Goal: Task Accomplishment & Management: Manage account settings

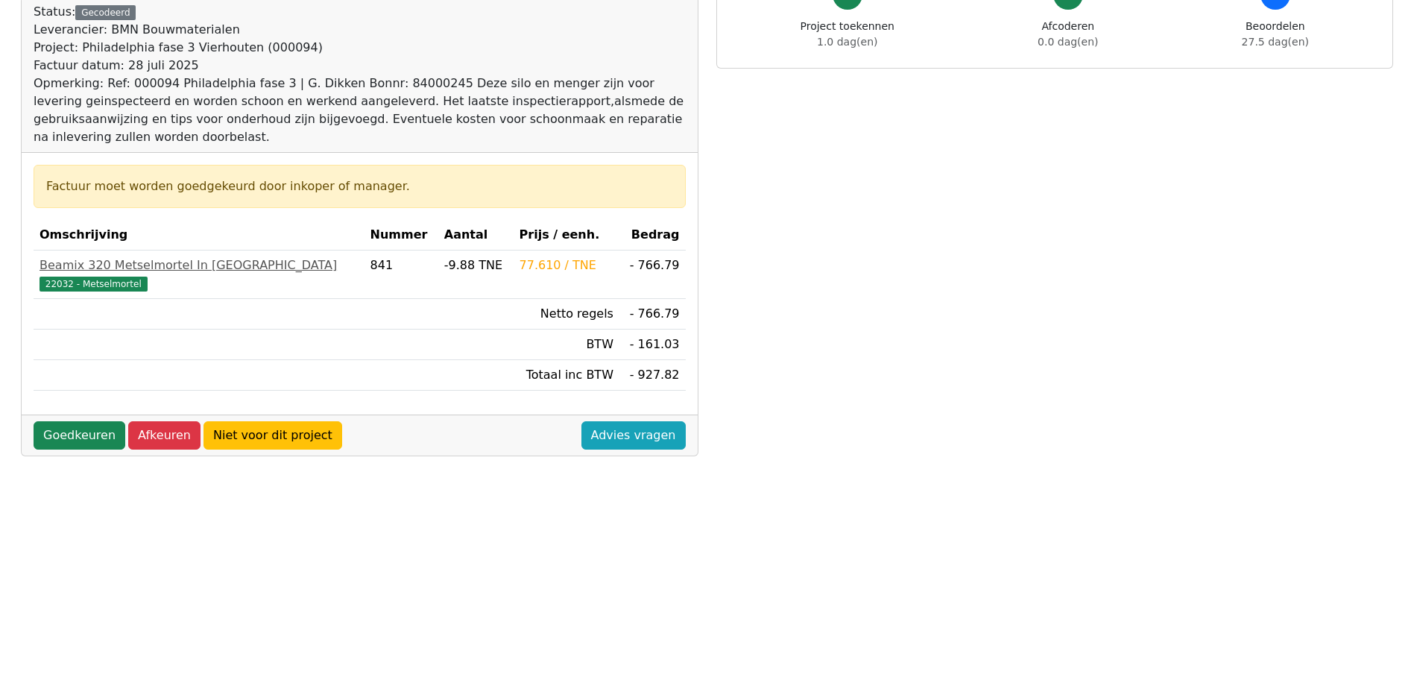
scroll to position [149, 0]
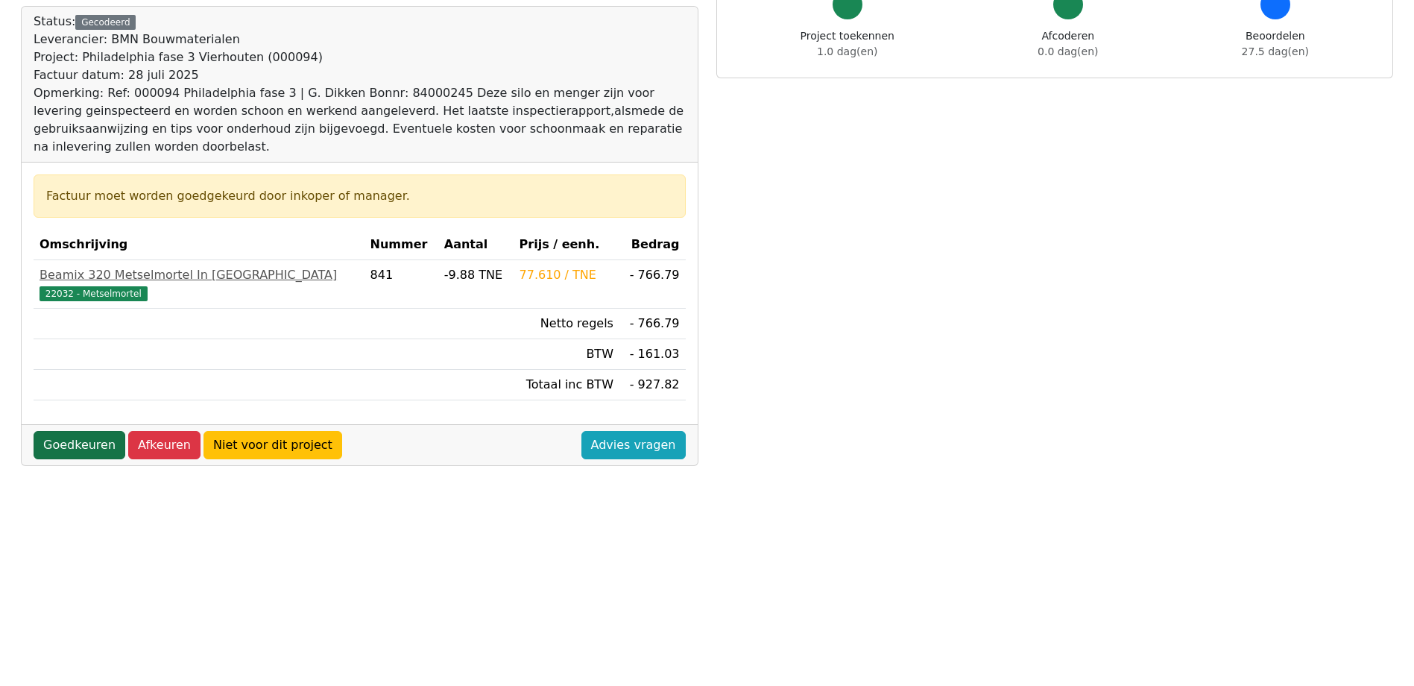
click at [85, 442] on link "Goedkeuren" at bounding box center [80, 445] width 92 height 28
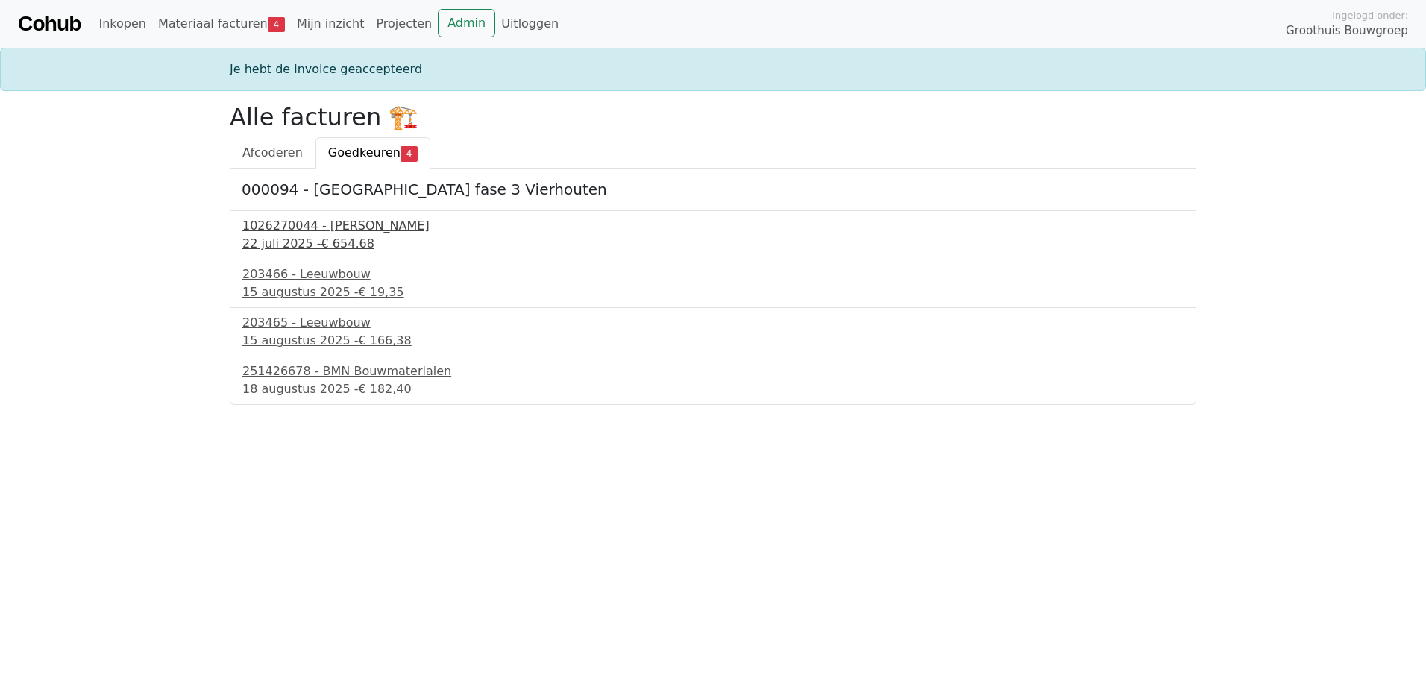
click at [288, 225] on div "1026270044 - Boels Verhuur" at bounding box center [712, 226] width 941 height 18
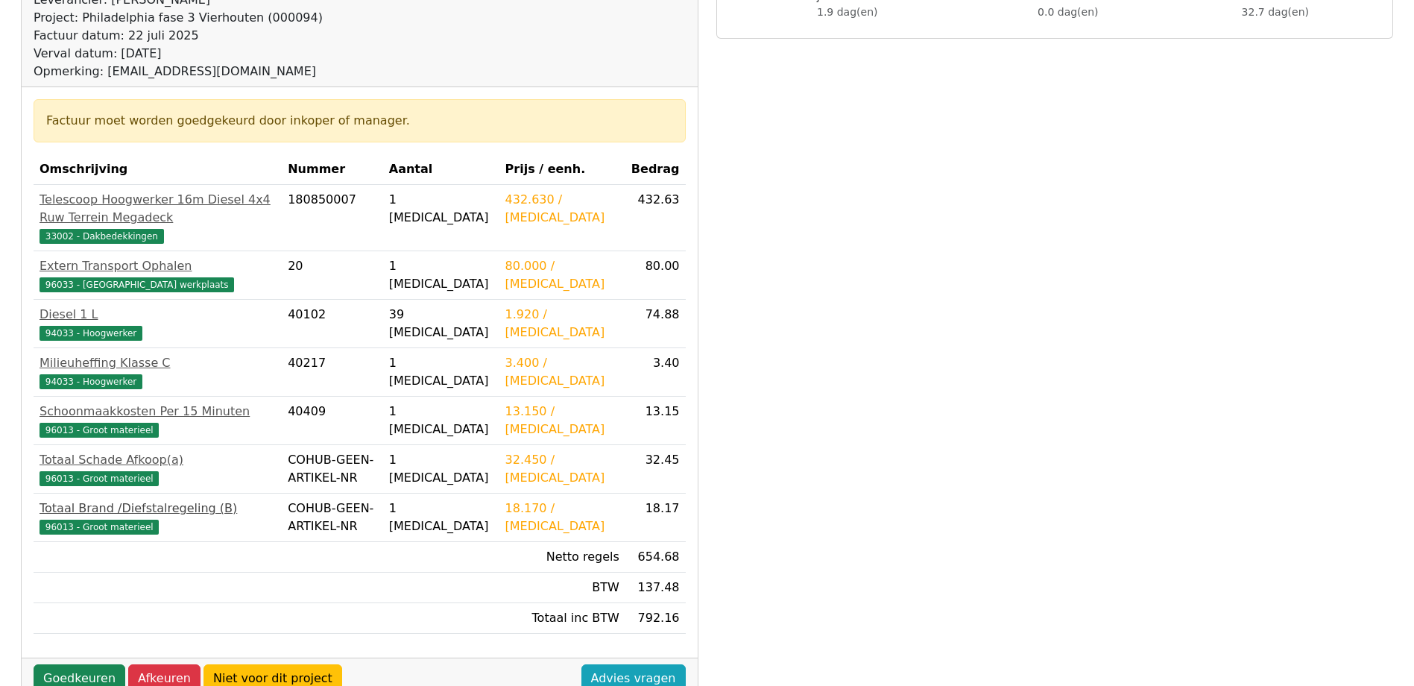
scroll to position [224, 0]
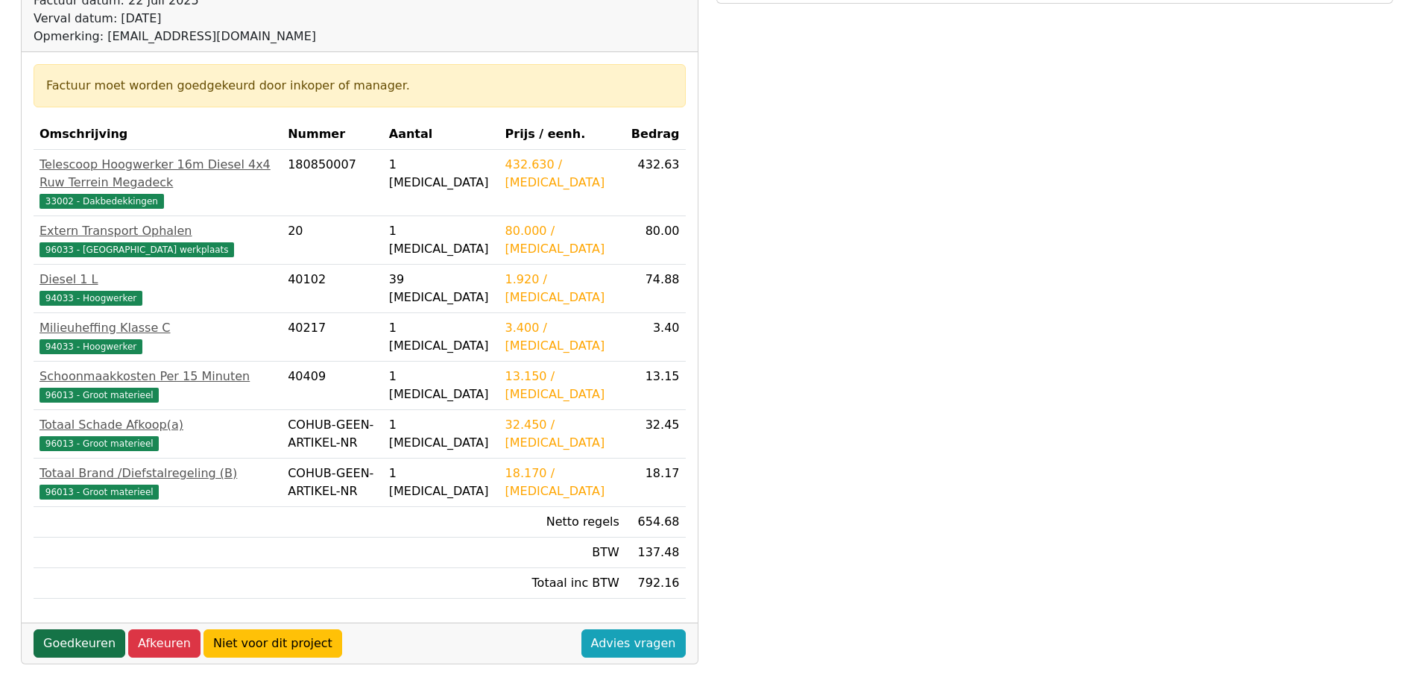
click at [70, 658] on link "Goedkeuren" at bounding box center [80, 643] width 92 height 28
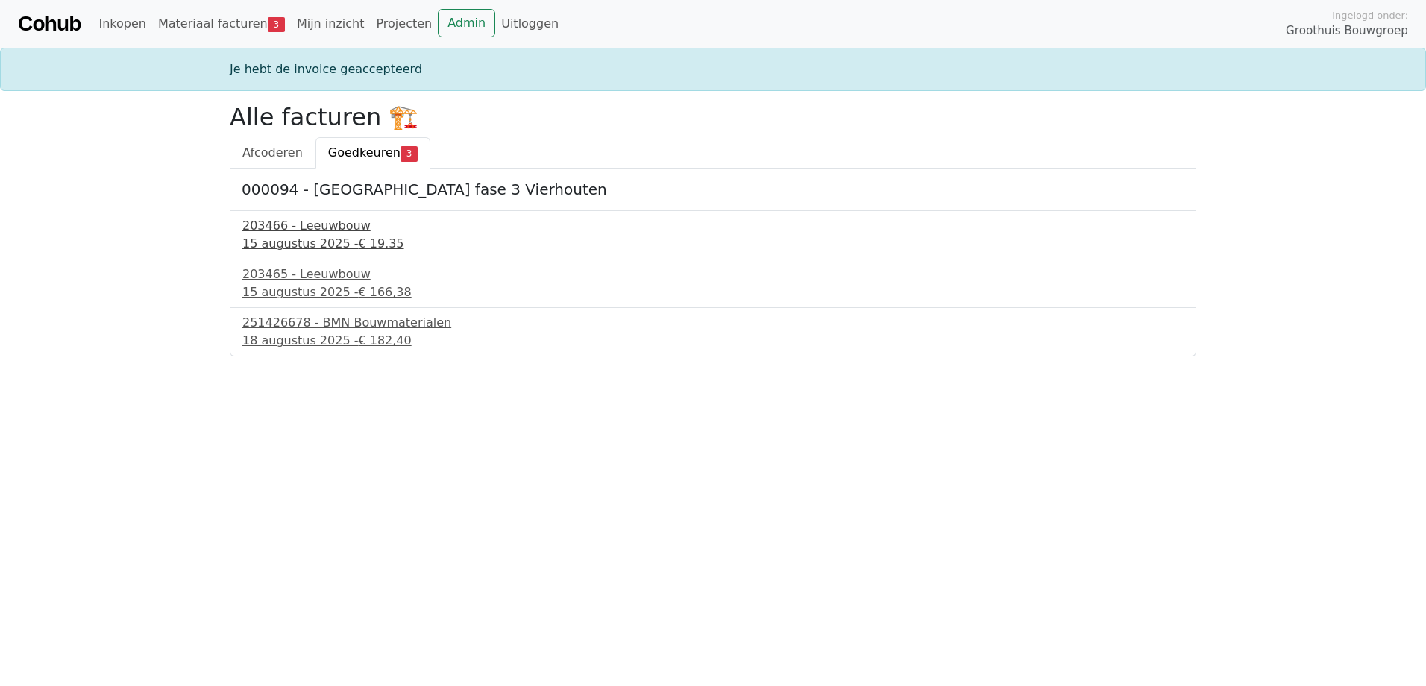
click at [318, 251] on div "15 augustus 2025 - € 19,35" at bounding box center [712, 244] width 941 height 18
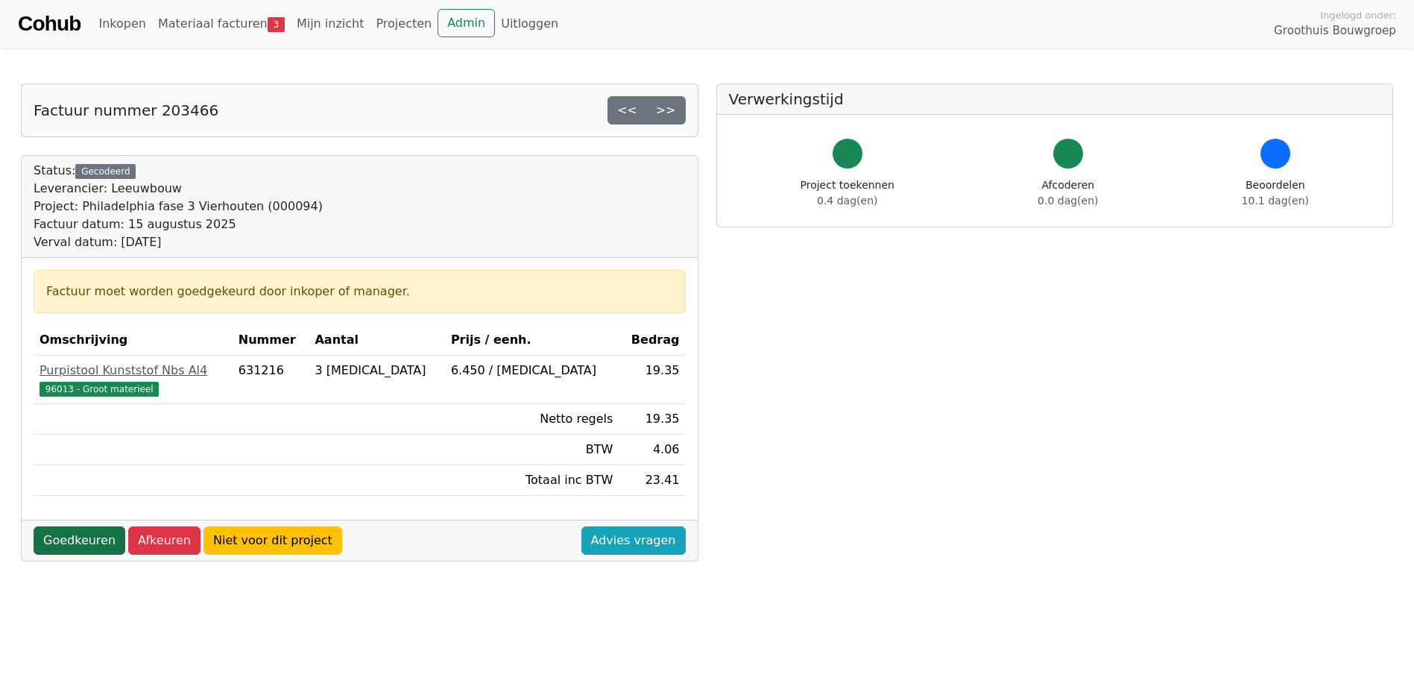
click at [76, 544] on link "Goedkeuren" at bounding box center [80, 540] width 92 height 28
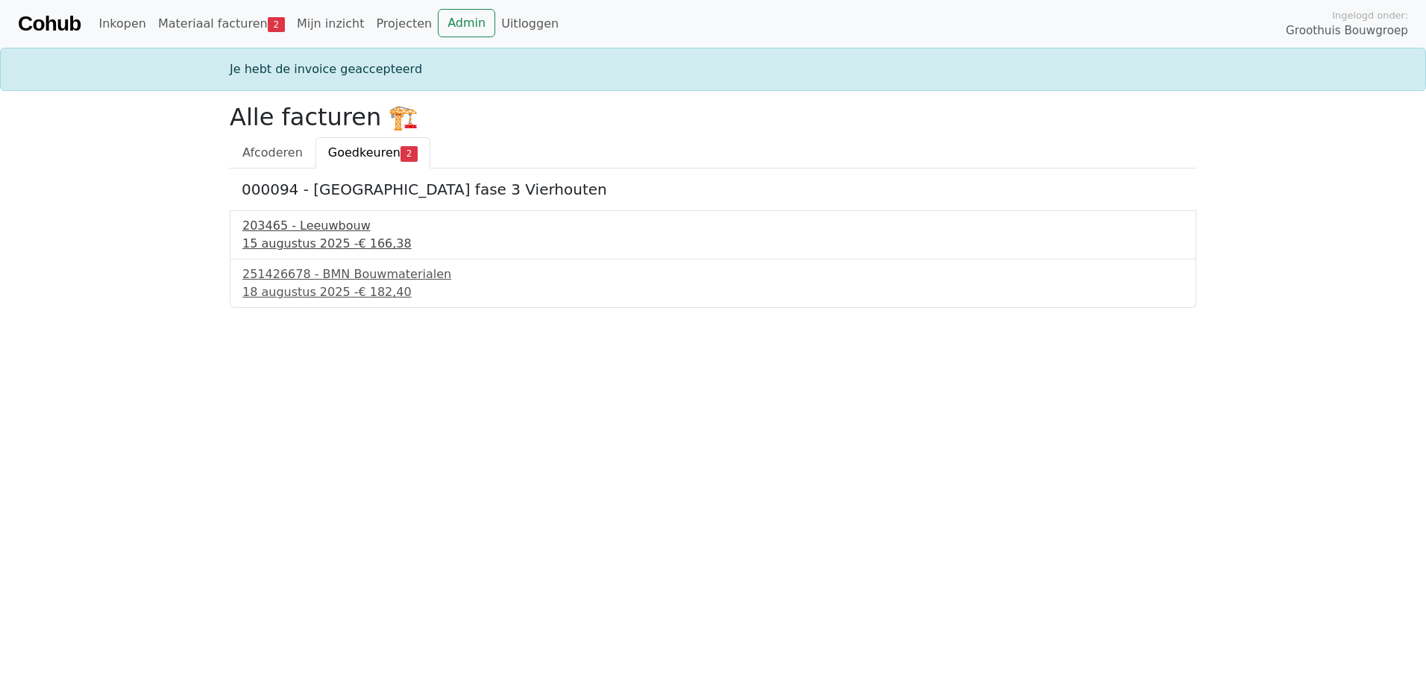
click at [336, 244] on div "15 augustus 2025 - € 166,38" at bounding box center [712, 244] width 941 height 18
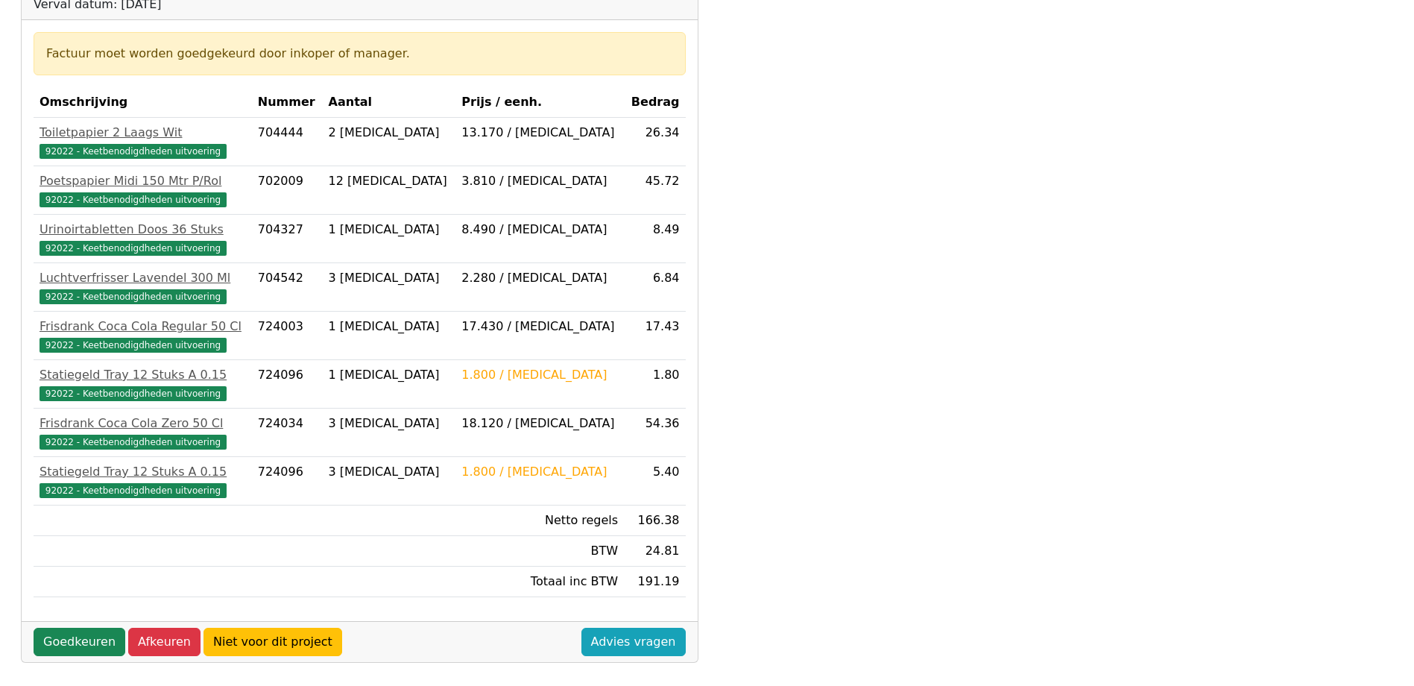
scroll to position [373, 0]
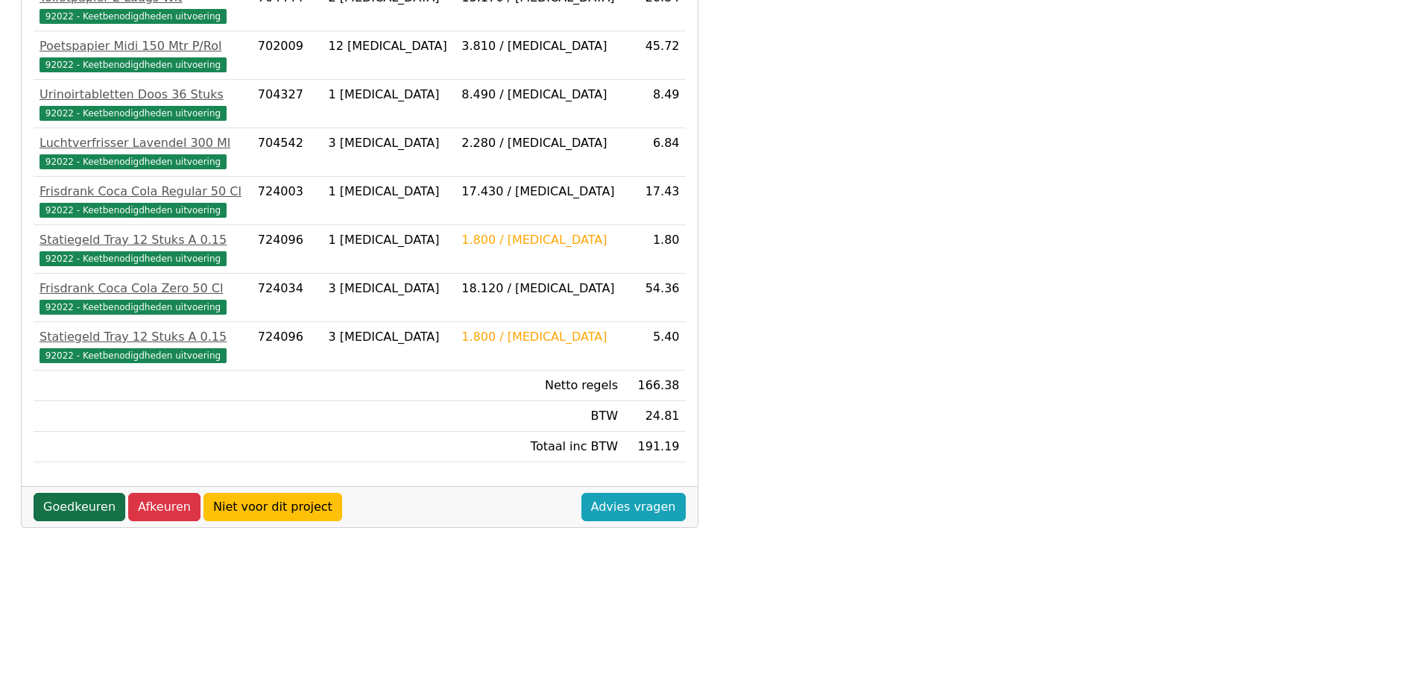
click at [92, 503] on link "Goedkeuren" at bounding box center [80, 507] width 92 height 28
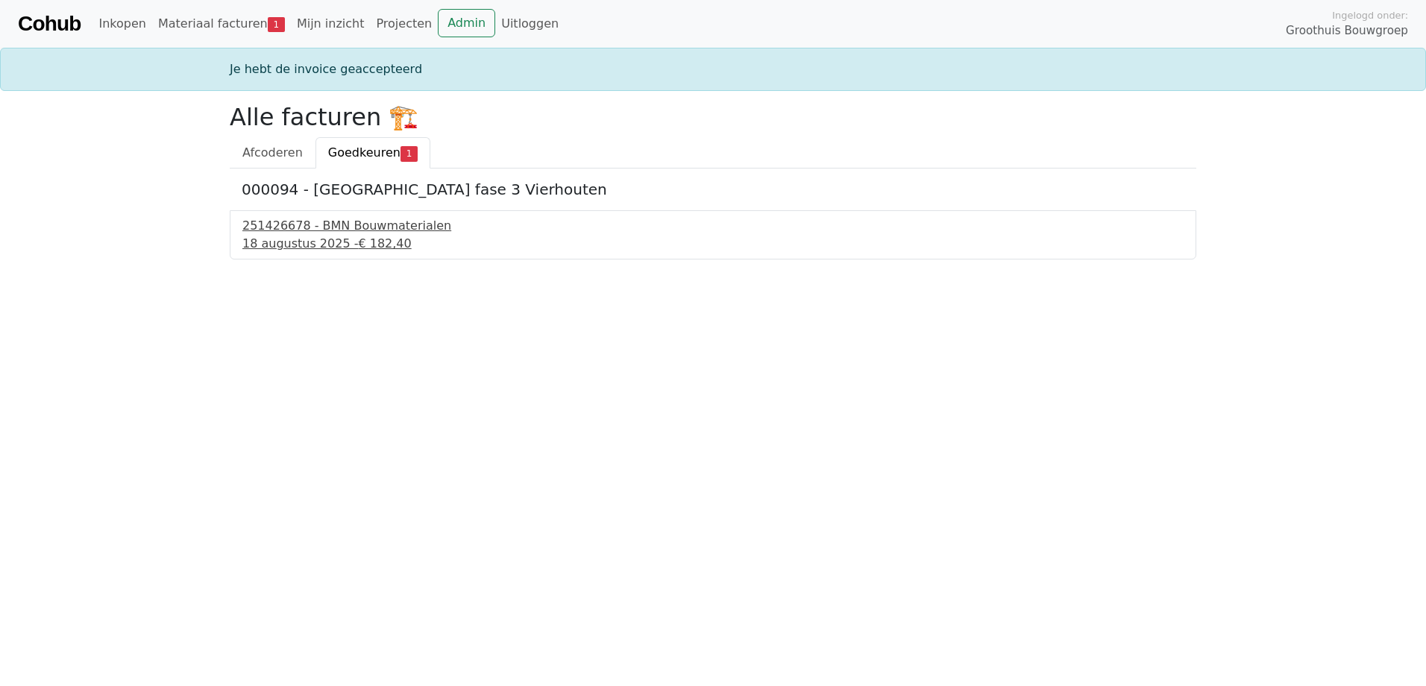
click at [331, 224] on div "251426678 - BMN Bouwmaterialen" at bounding box center [712, 226] width 941 height 18
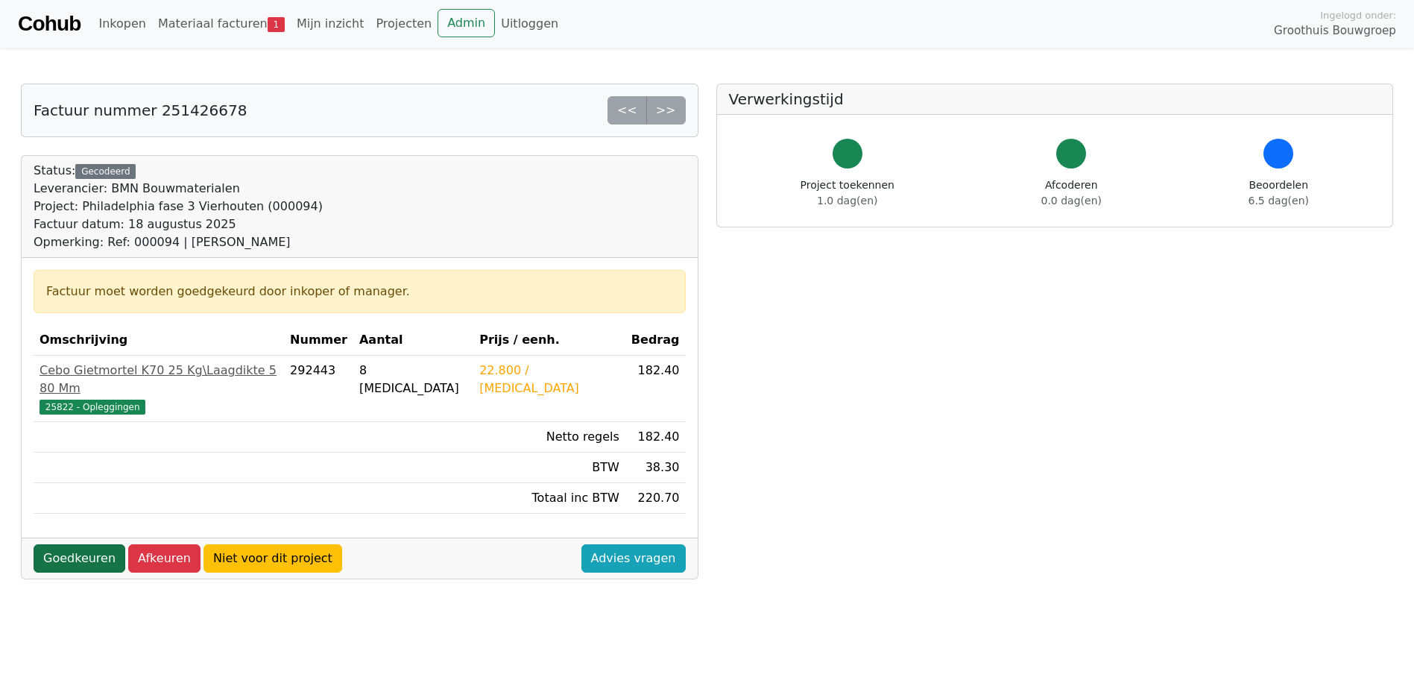
click at [65, 544] on link "Goedkeuren" at bounding box center [80, 558] width 92 height 28
